Goal: Find specific page/section: Find specific page/section

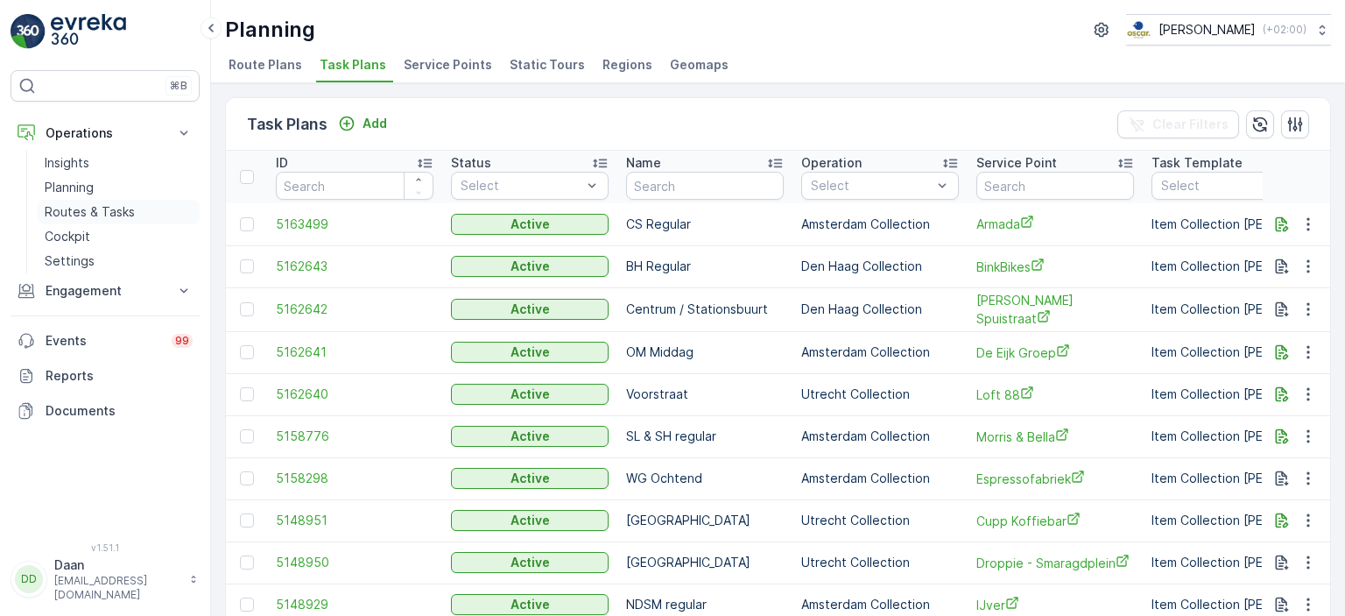
click at [72, 220] on link "Routes & Tasks" at bounding box center [119, 212] width 162 height 25
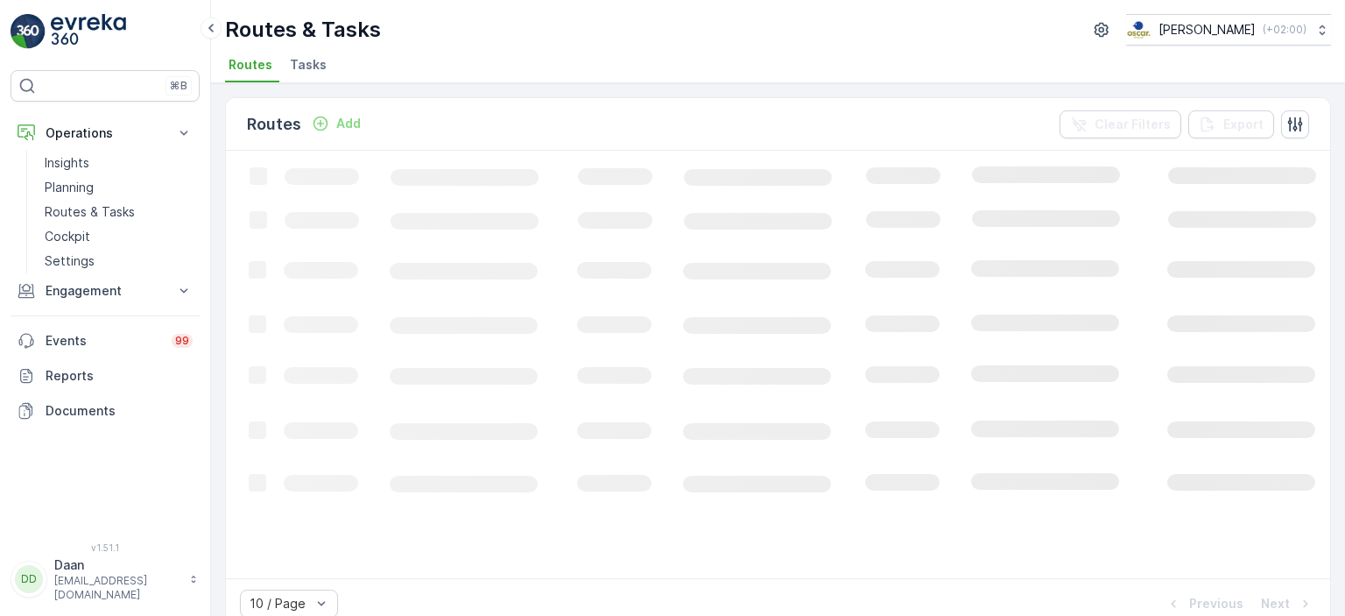
click at [304, 66] on span "Tasks" at bounding box center [308, 65] width 37 height 18
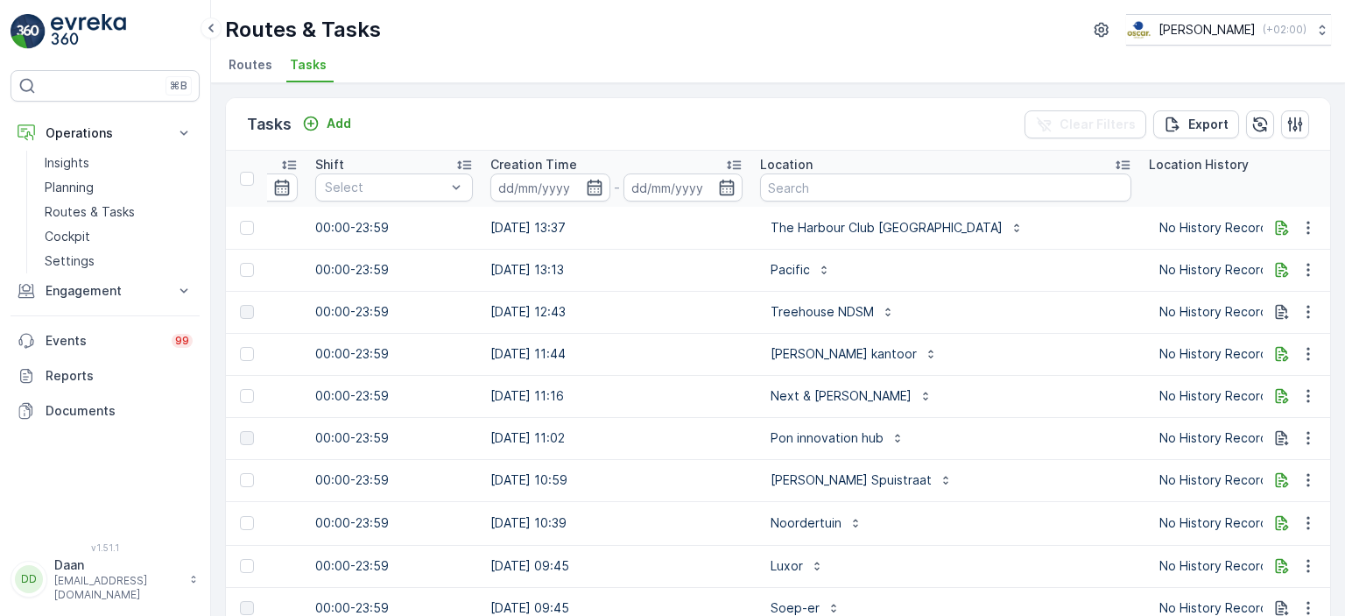
scroll to position [0, 1242]
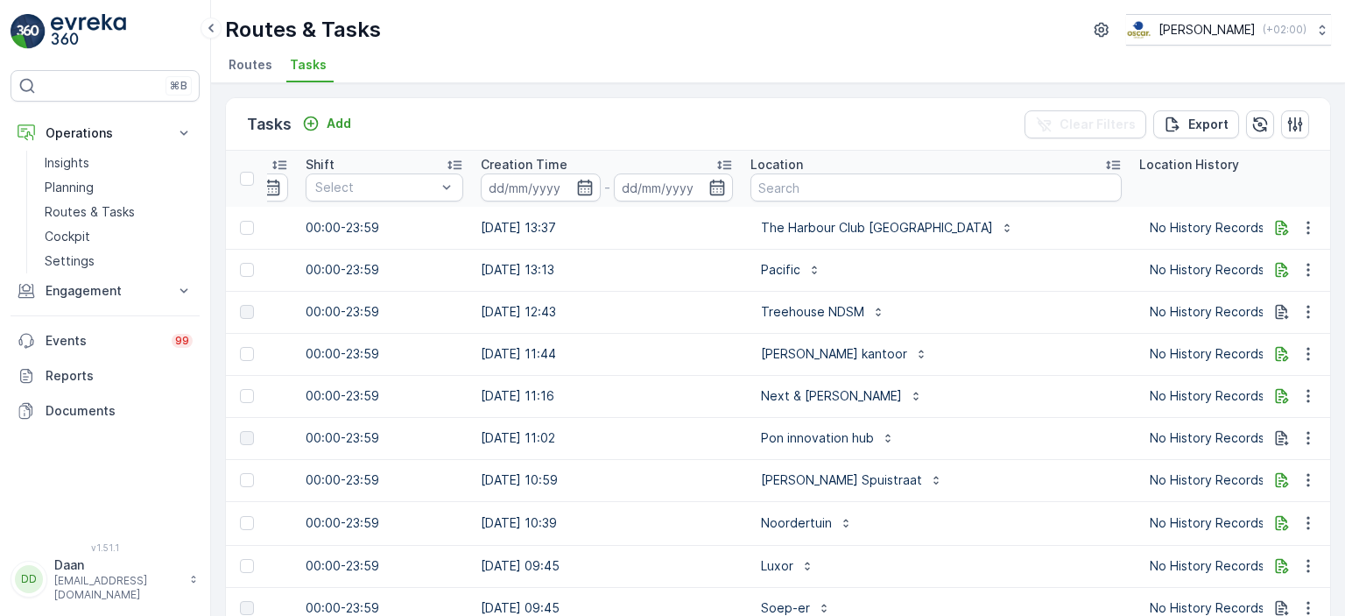
click at [808, 196] on input "text" at bounding box center [935, 187] width 371 height 28
type input "H"
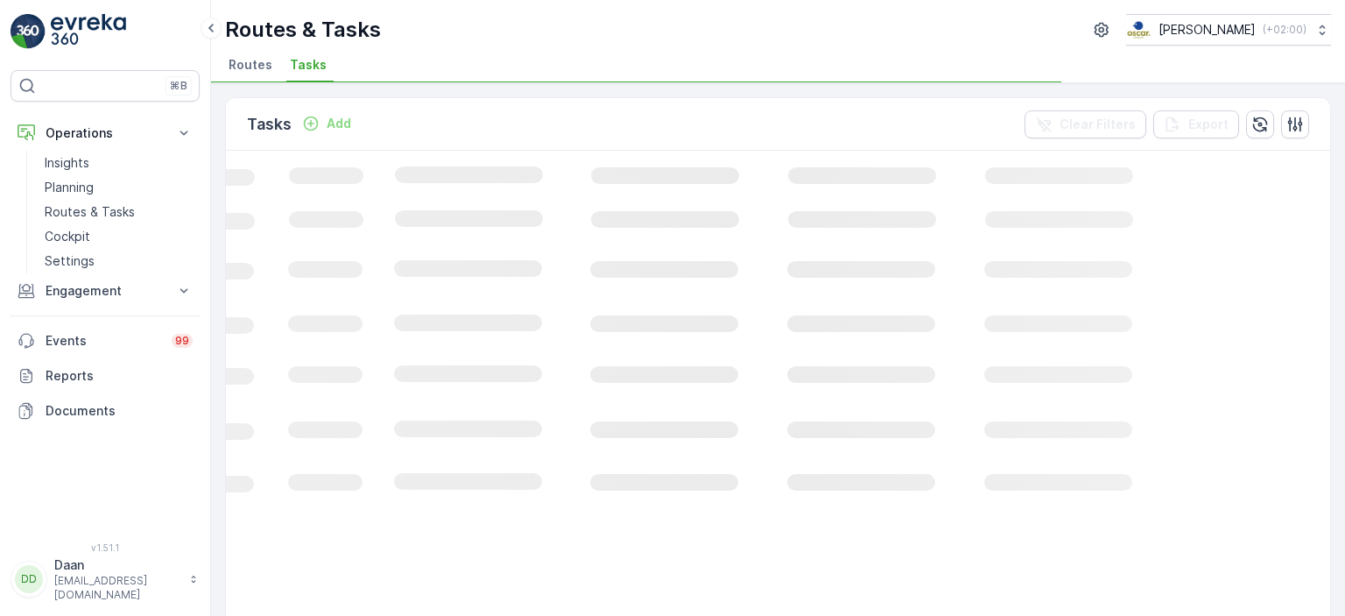
scroll to position [0, 581]
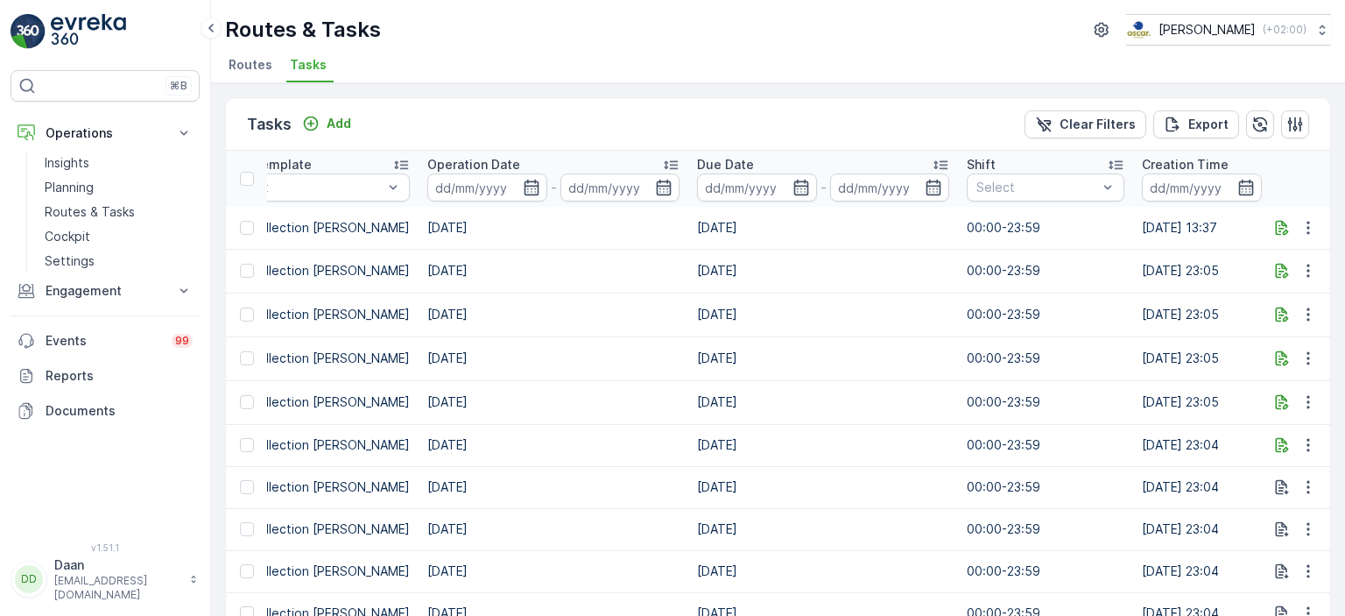
scroll to position [0, 1043]
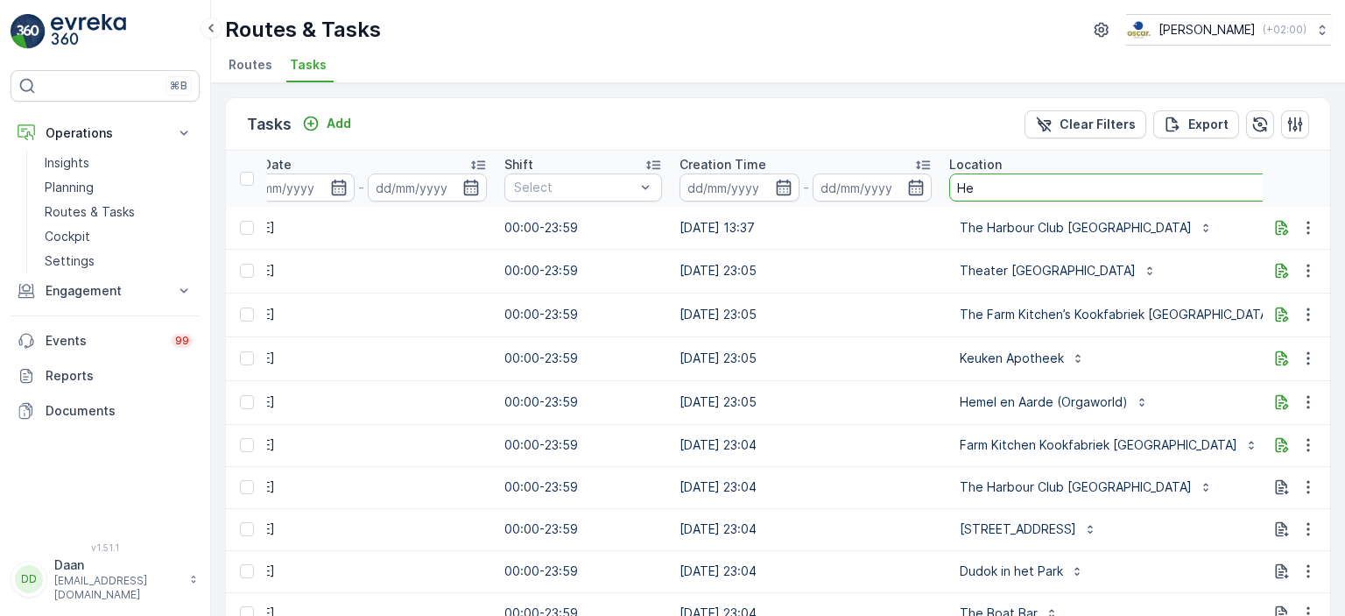
click at [1009, 180] on input "He" at bounding box center [1126, 187] width 355 height 28
type input "Helicopter"
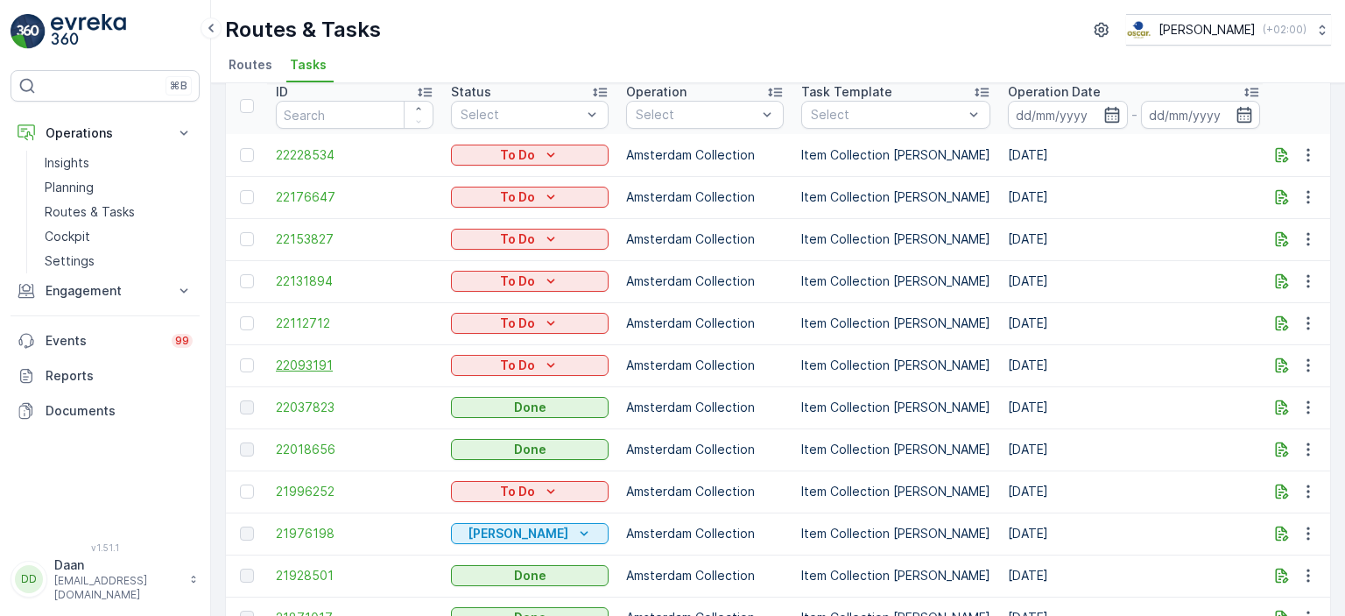
click at [291, 363] on span "22093191" at bounding box center [355, 365] width 158 height 18
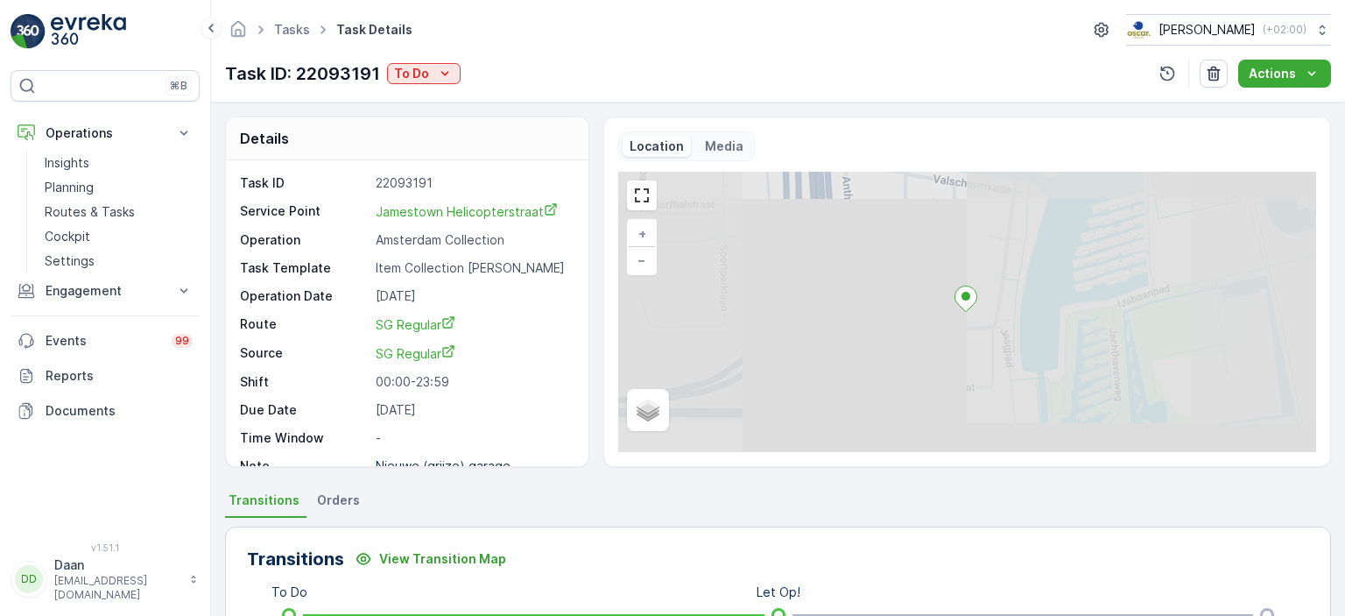
scroll to position [21, 0]
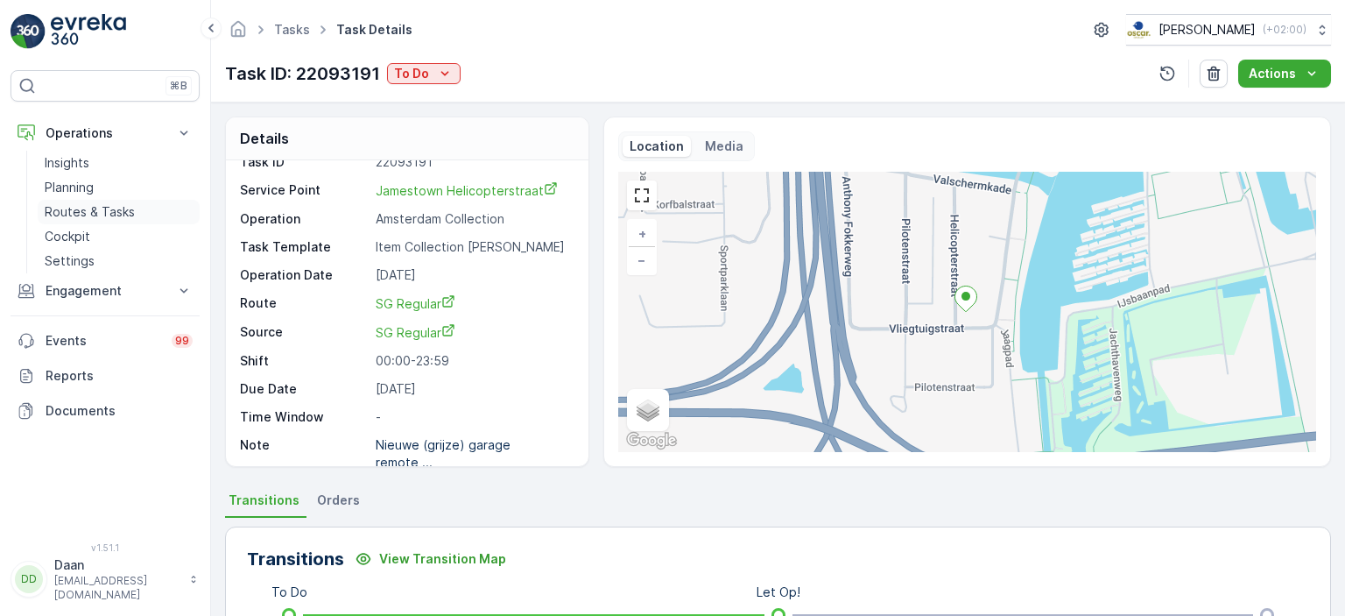
click at [90, 208] on p "Routes & Tasks" at bounding box center [90, 212] width 90 height 18
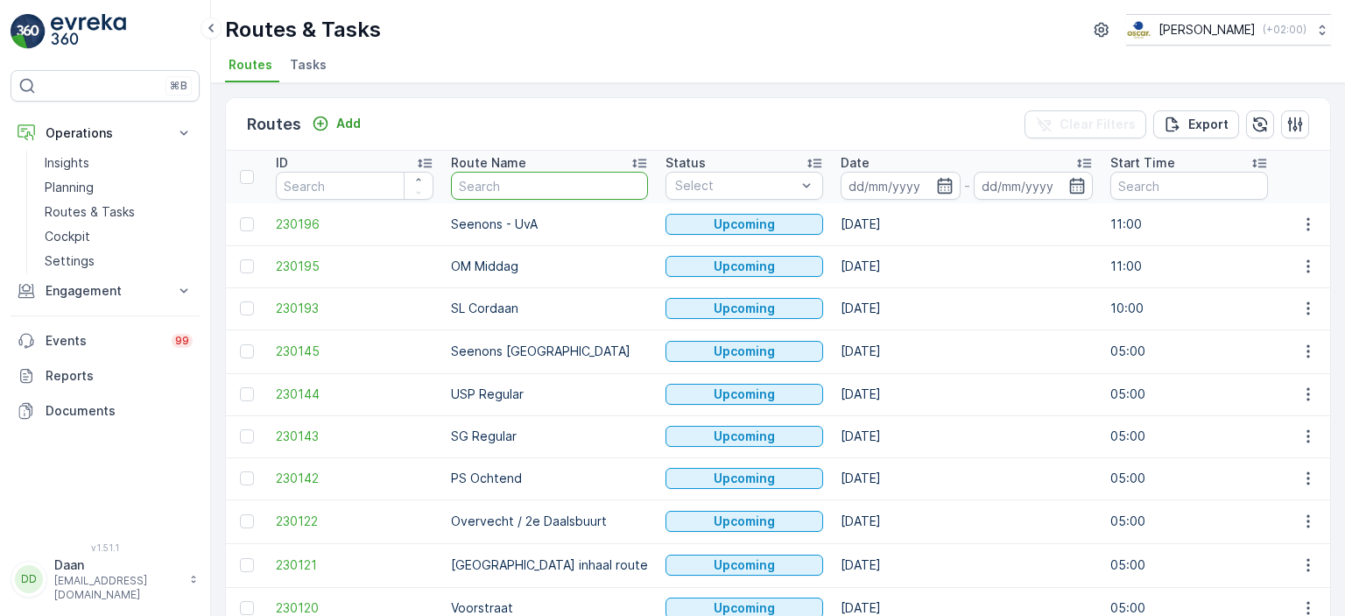
click at [547, 195] on input "text" at bounding box center [549, 186] width 197 height 28
type input "sG"
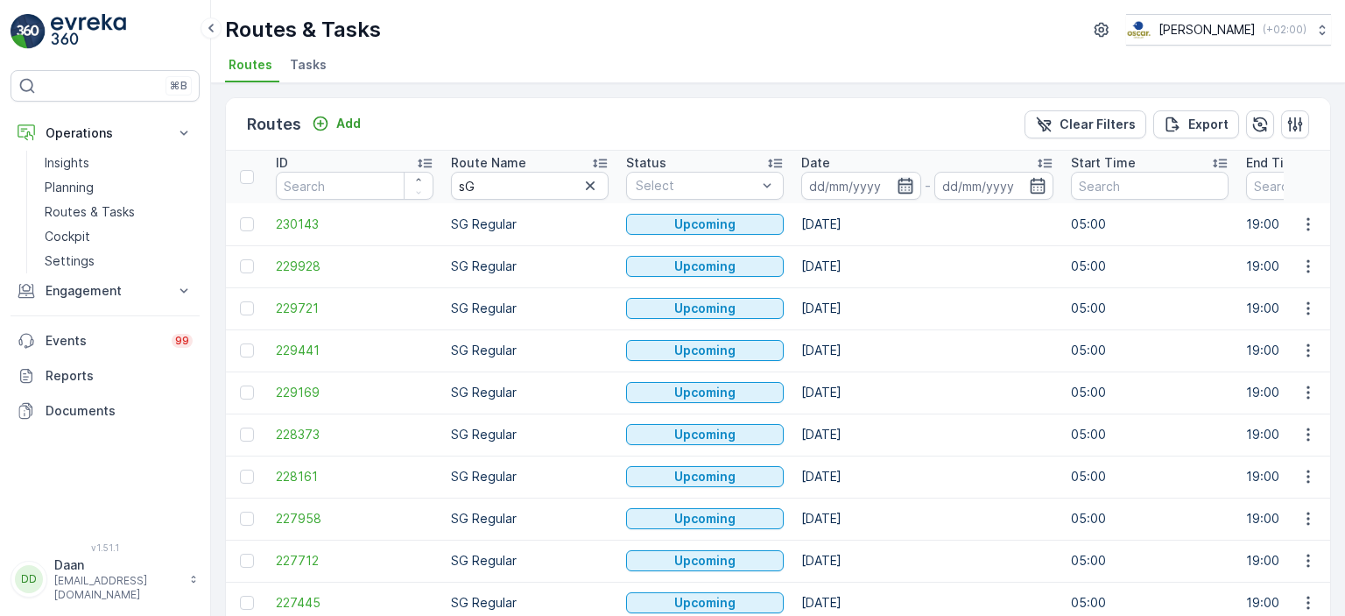
click at [897, 192] on icon "button" at bounding box center [906, 186] width 18 height 18
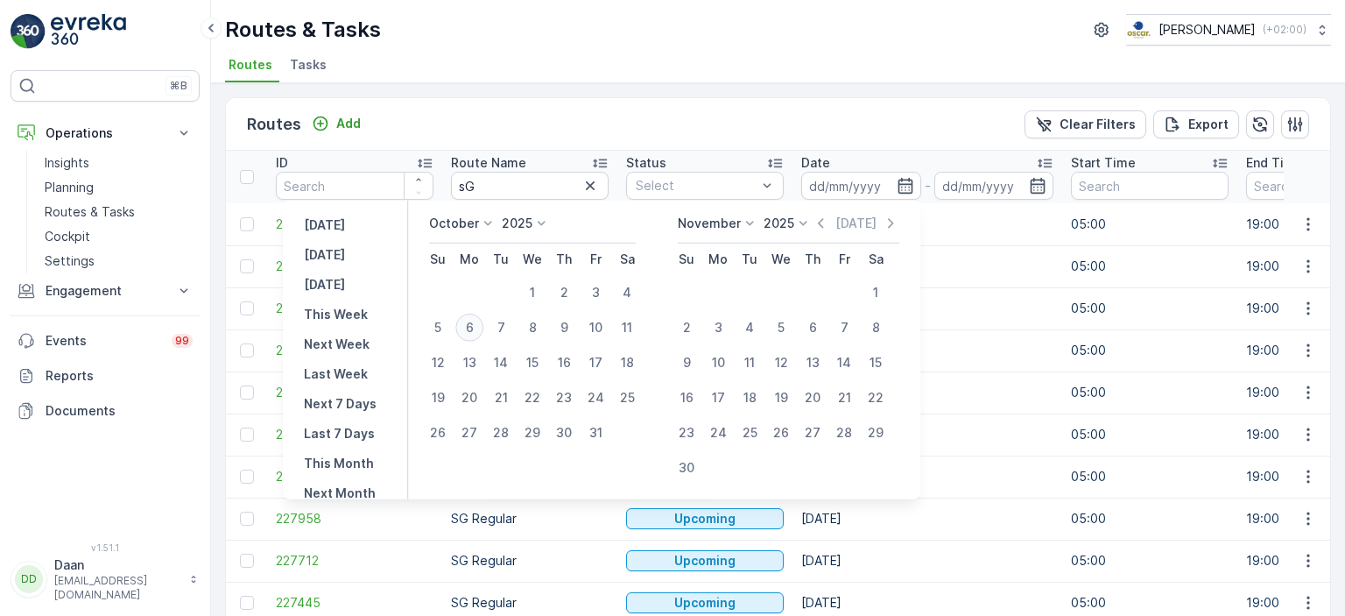
click at [478, 323] on div "6" at bounding box center [469, 328] width 28 height 28
type input "[DATE]"
click at [478, 323] on div "6" at bounding box center [469, 328] width 28 height 28
type input "[DATE]"
click at [702, 125] on div "Routes Add Clear Filters Export" at bounding box center [778, 124] width 1104 height 53
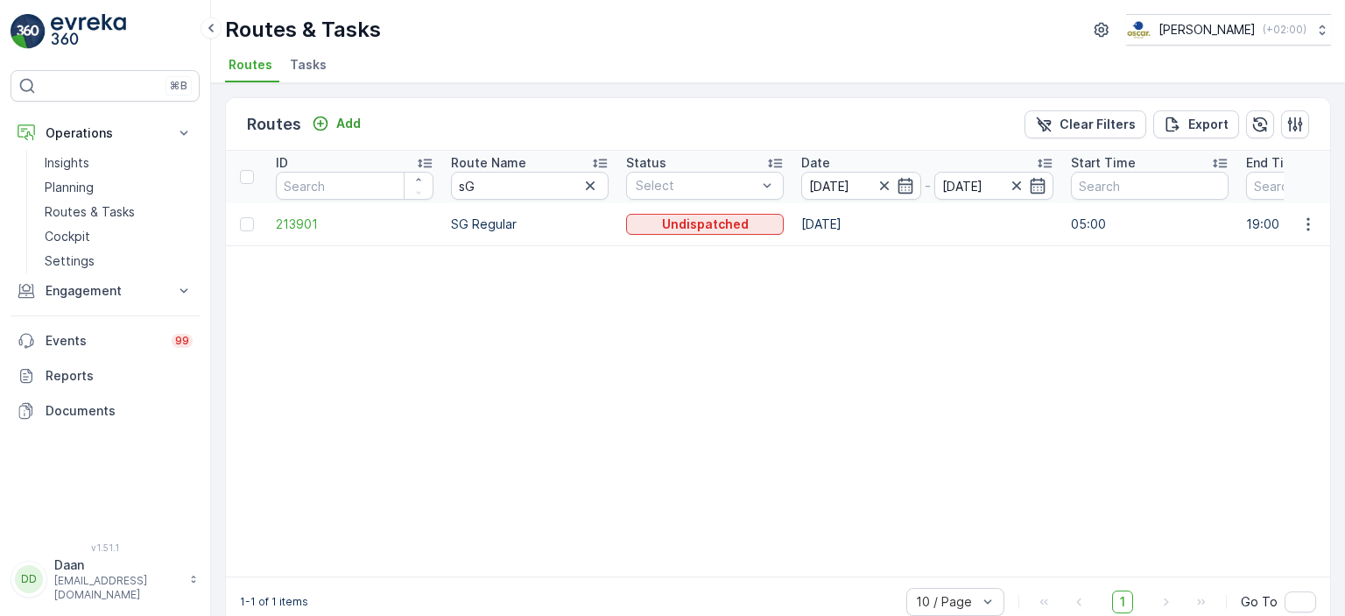
click at [77, 28] on img at bounding box center [88, 31] width 75 height 35
